Goal: Use online tool/utility: Utilize a website feature to perform a specific function

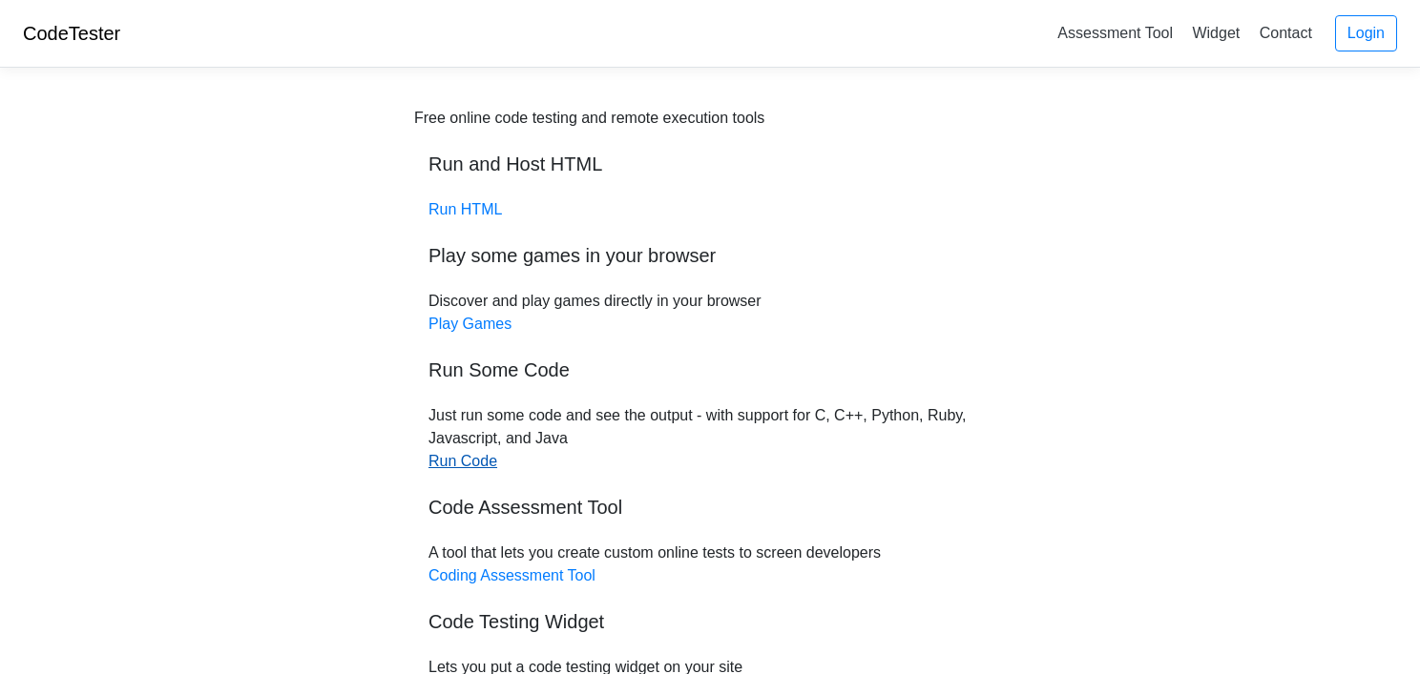
click at [478, 467] on link "Run Code" at bounding box center [462, 461] width 69 height 16
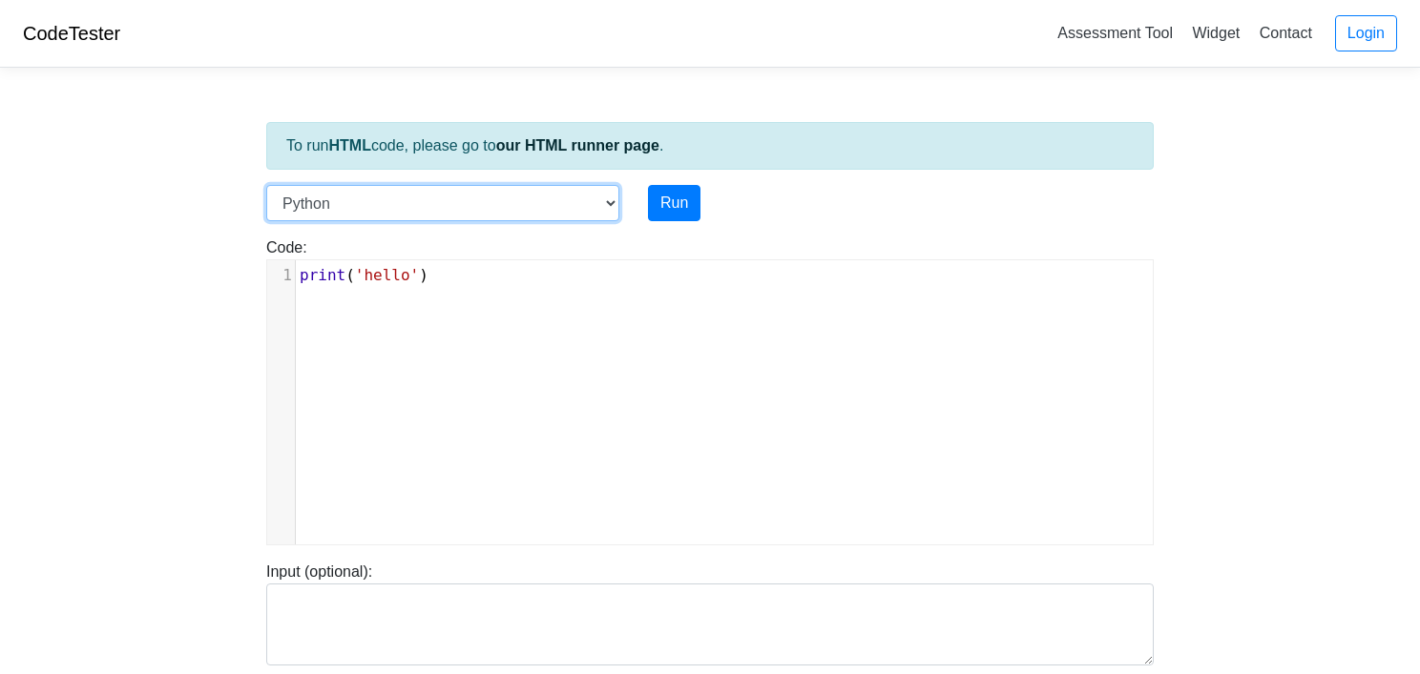
click at [340, 196] on select "C C++ Go Java Javascript Python Ruby" at bounding box center [442, 203] width 353 height 36
select select "c"
click at [266, 185] on select "C C++ Go Java Javascript Python Ruby" at bounding box center [442, 203] width 353 height 36
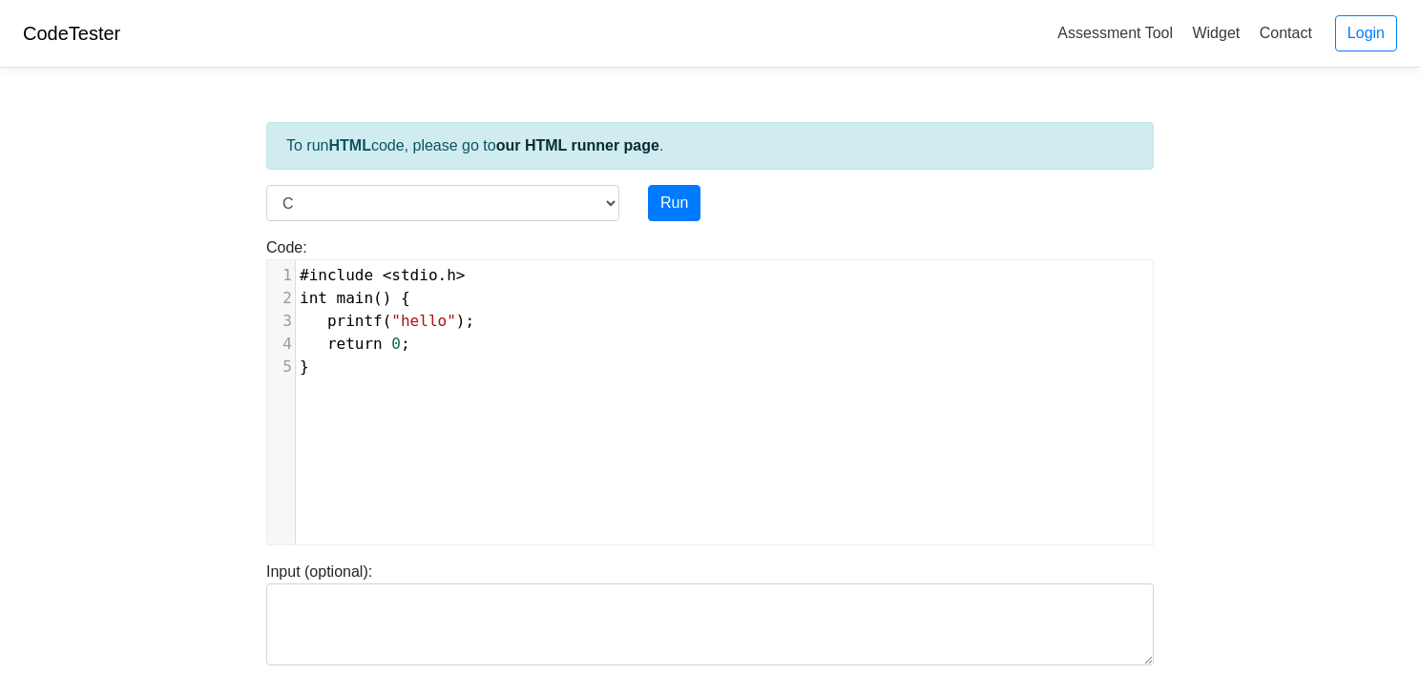
click at [324, 382] on div "xxxxxxxxxx 1 #include < stdio . h > 2 int main () { 3 printf ( "hello" ); 4 ret…" at bounding box center [724, 416] width 914 height 313
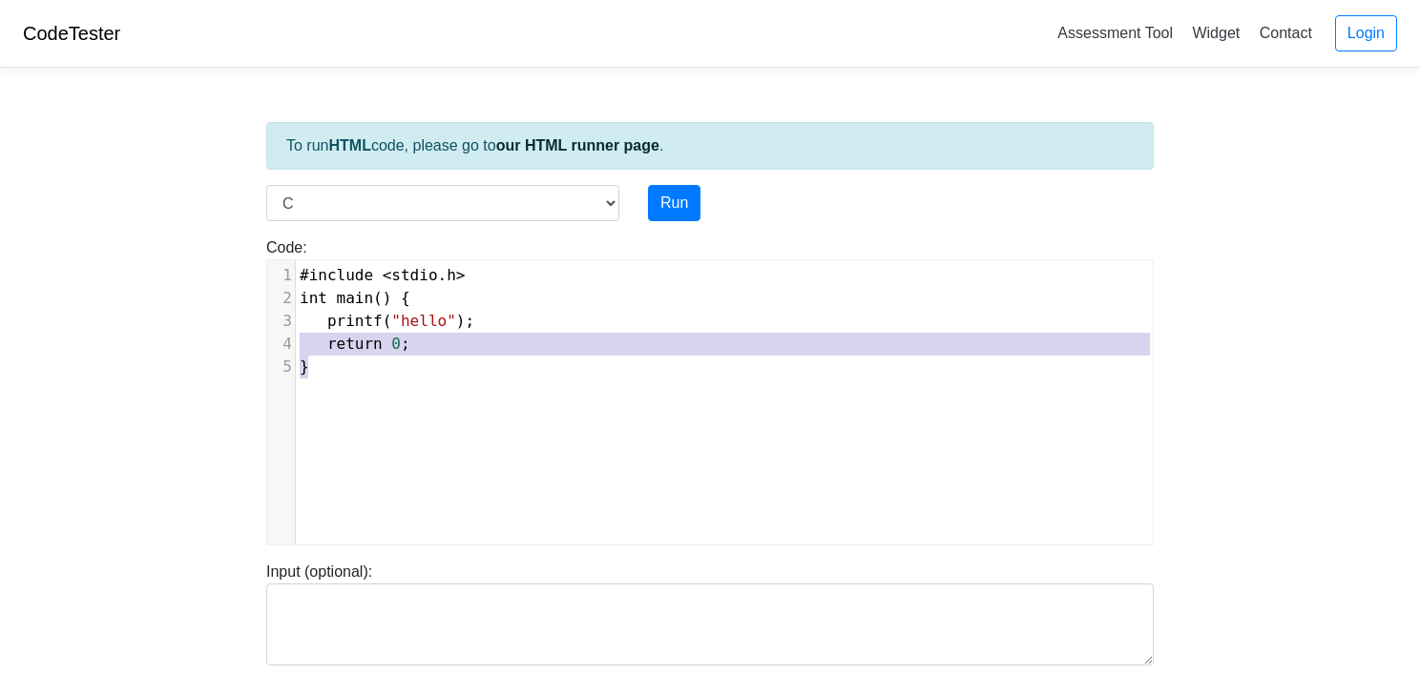
type textarea "#include <stdio.h> int main() { printf("hello"); return 0; }"
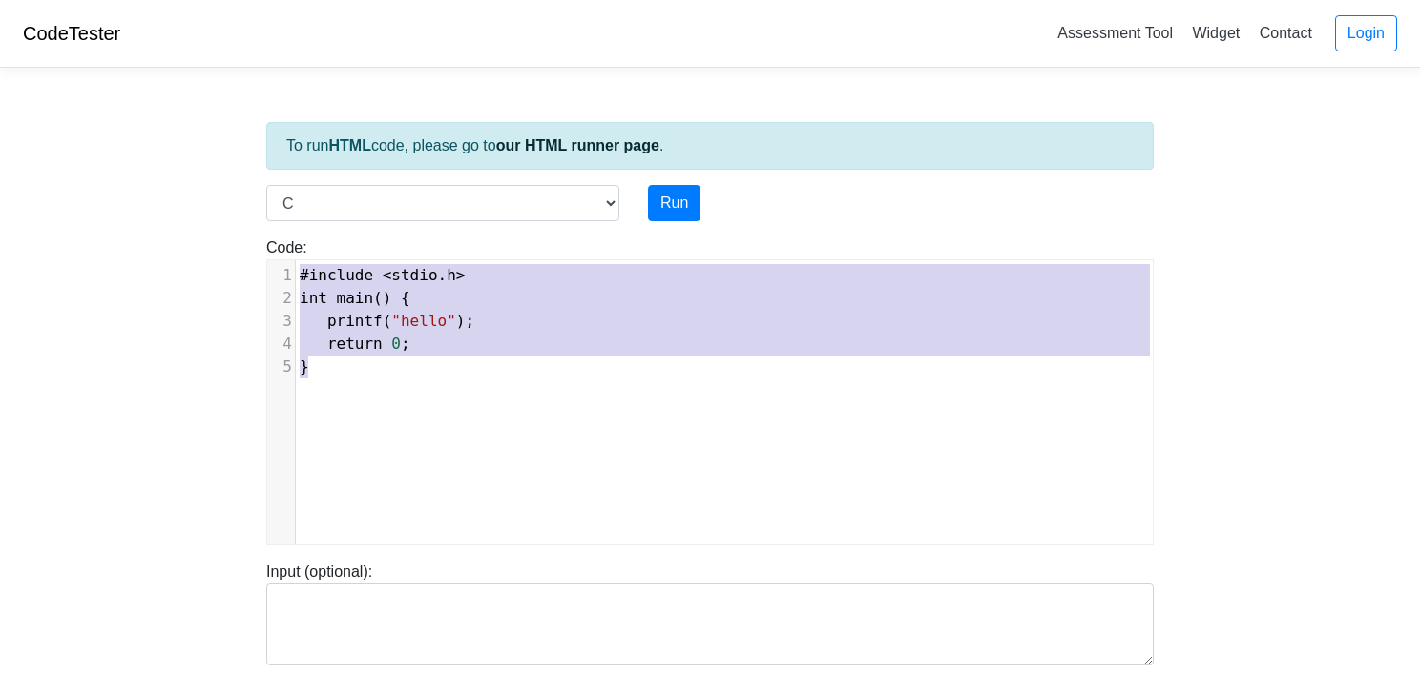
drag, startPoint x: 319, startPoint y: 363, endPoint x: 273, endPoint y: 256, distance: 116.2
click at [273, 256] on div "Code: #include <stdio.h> int main() { printf("hello"); return 0; } #include <st…" at bounding box center [710, 391] width 916 height 309
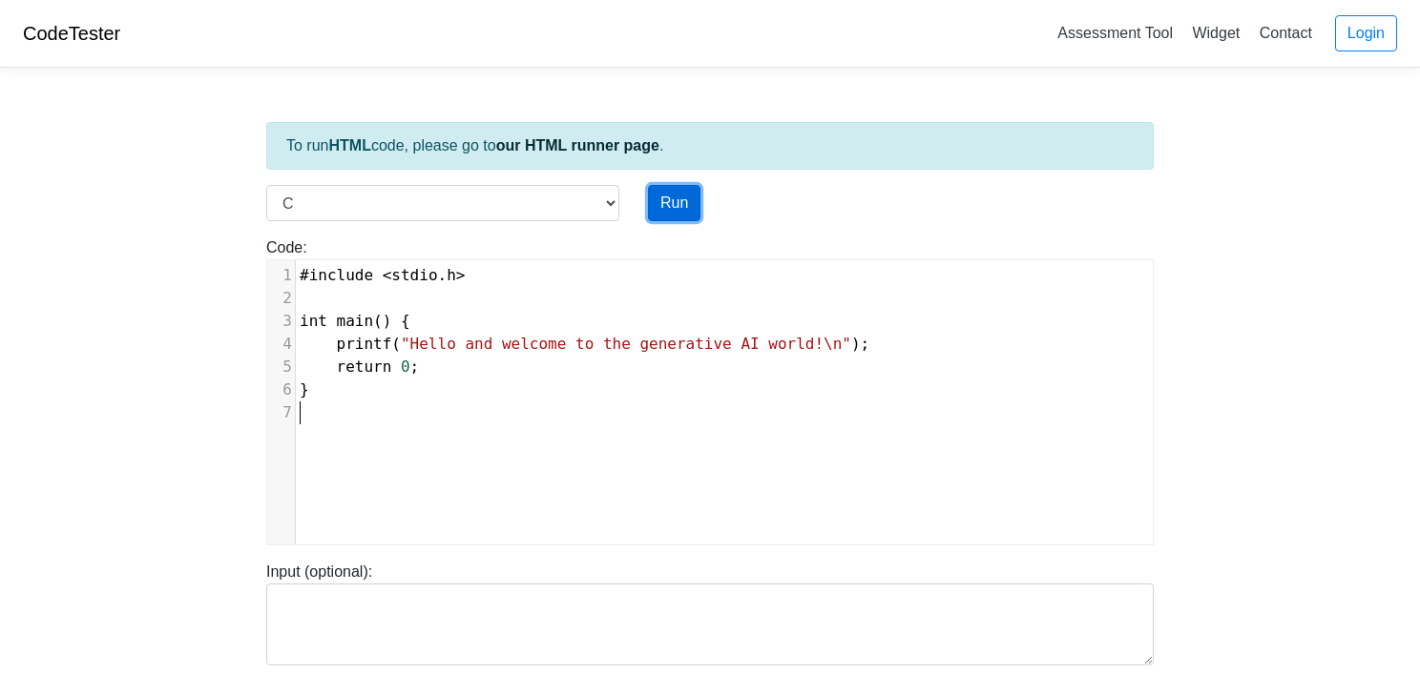
click at [683, 202] on button "Run" at bounding box center [674, 203] width 52 height 36
type input "[URL][DOMAIN_NAME]"
type textarea "Stdout: Hello and welcome to the generative AI world!"
click at [693, 214] on button "Run" at bounding box center [674, 203] width 52 height 36
type input "[URL][DOMAIN_NAME]"
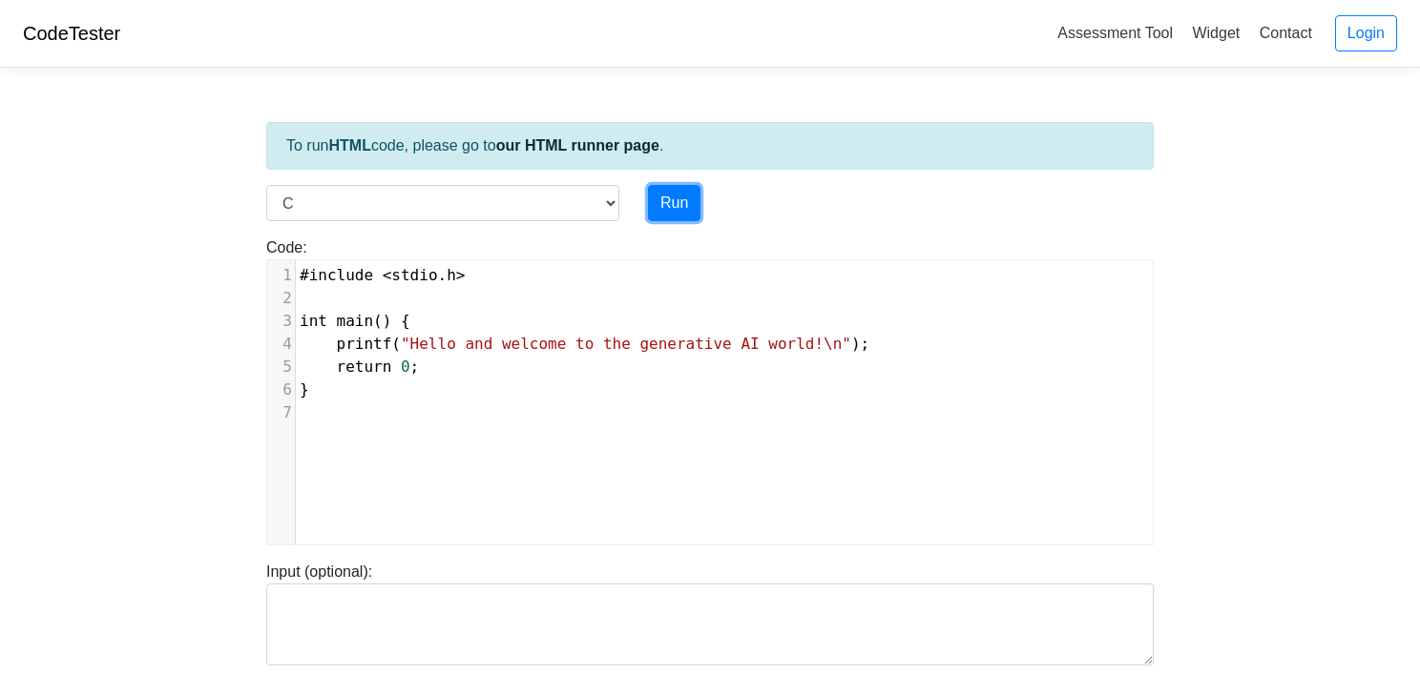
type textarea "Stdout: Hello and welcome to the generative AI world!"
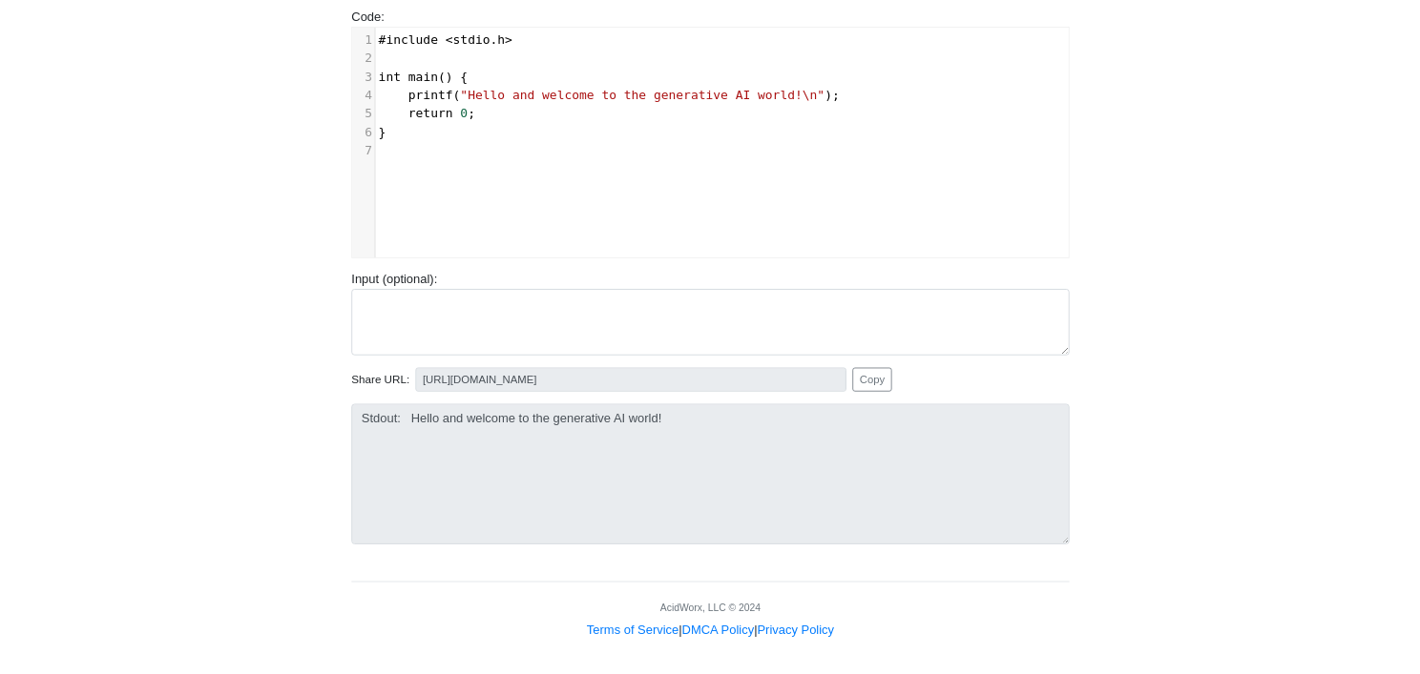
scroll to position [2, 0]
